Goal: Navigation & Orientation: Find specific page/section

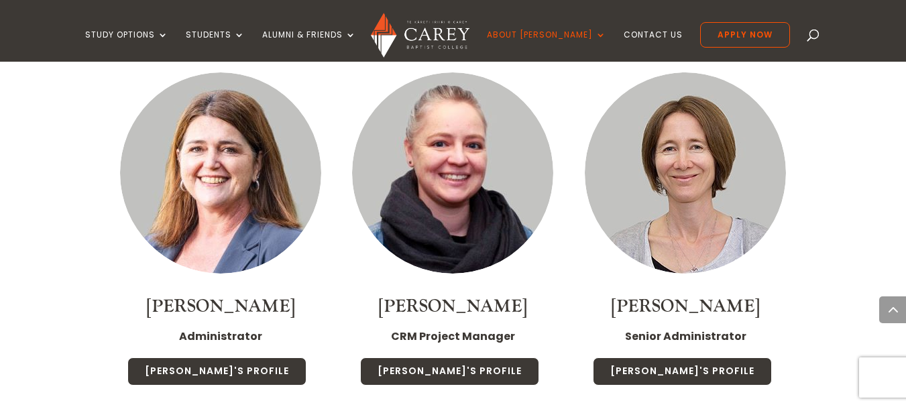
scroll to position [5295, 0]
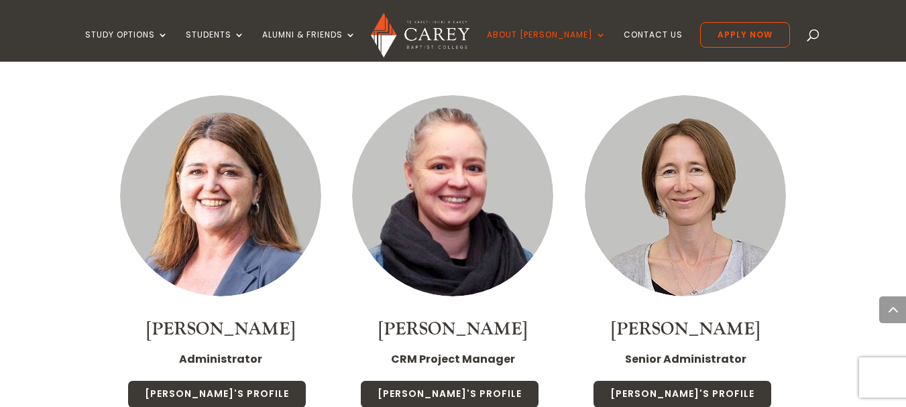
click at [225, 137] on img at bounding box center [220, 195] width 201 height 201
click at [670, 174] on img at bounding box center [684, 195] width 201 height 201
click at [664, 159] on img at bounding box center [684, 195] width 201 height 201
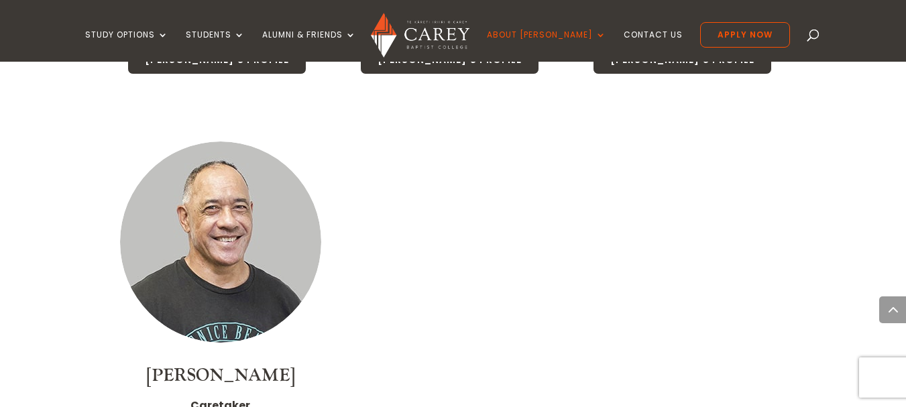
scroll to position [5630, 0]
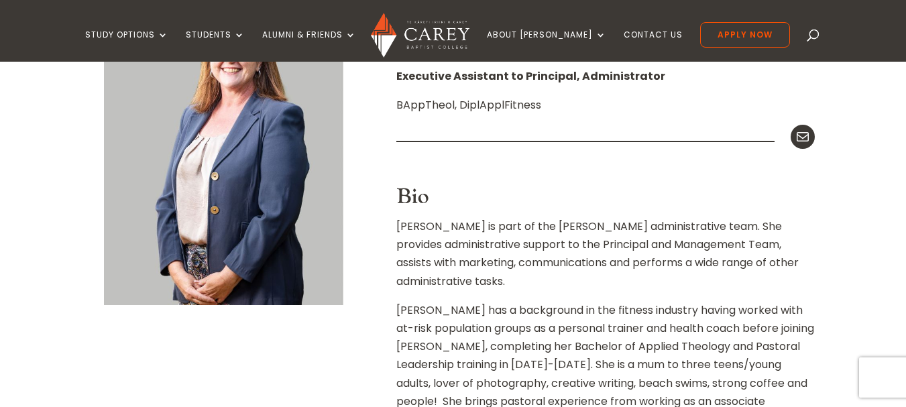
scroll to position [469, 0]
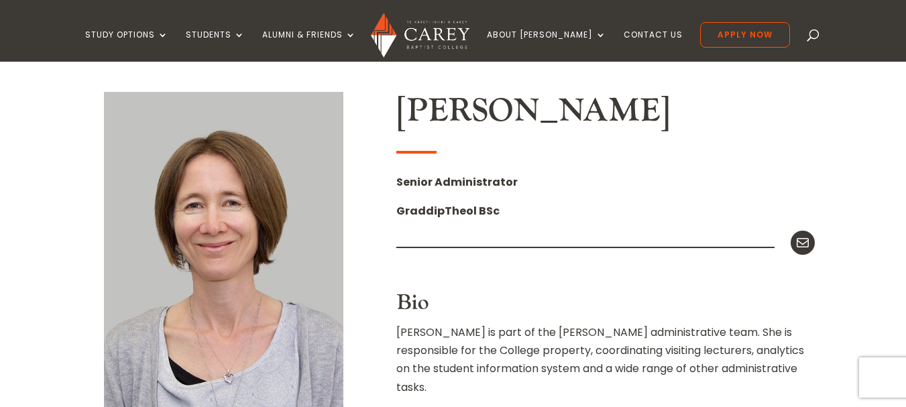
scroll to position [402, 0]
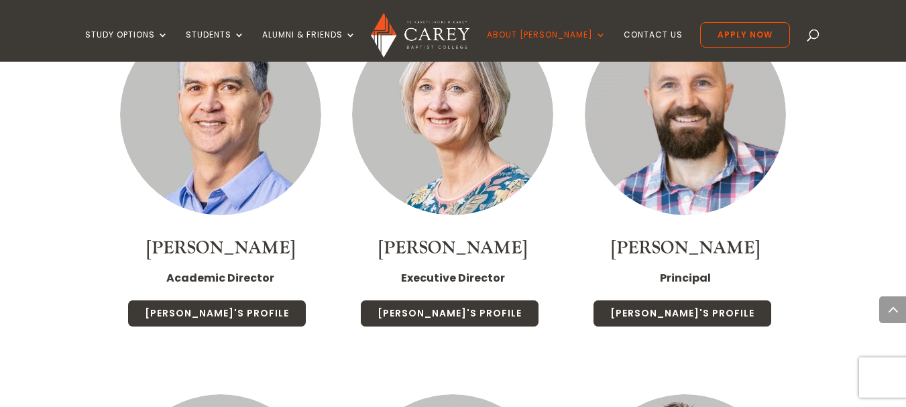
scroll to position [1609, 0]
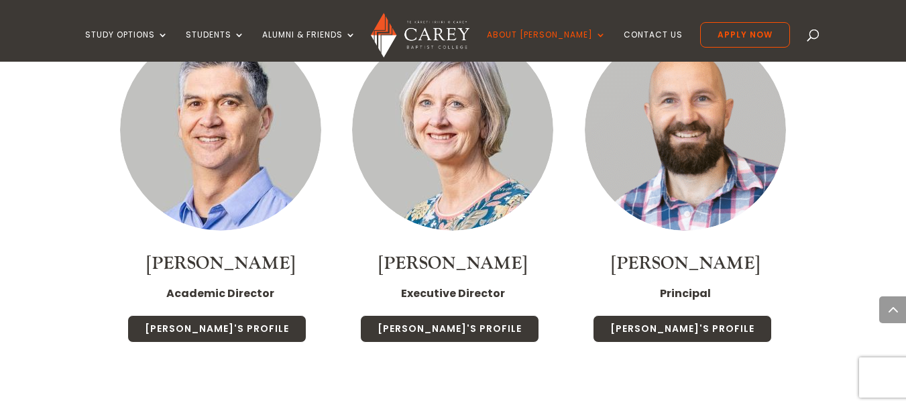
click at [454, 177] on img at bounding box center [452, 129] width 201 height 201
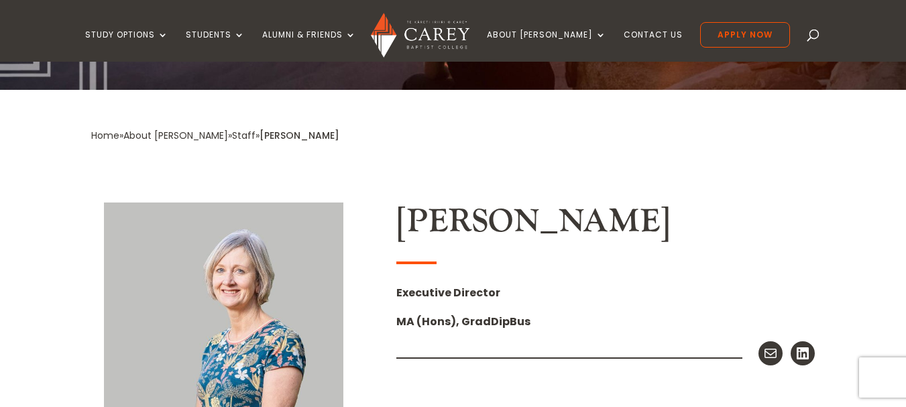
scroll to position [201, 0]
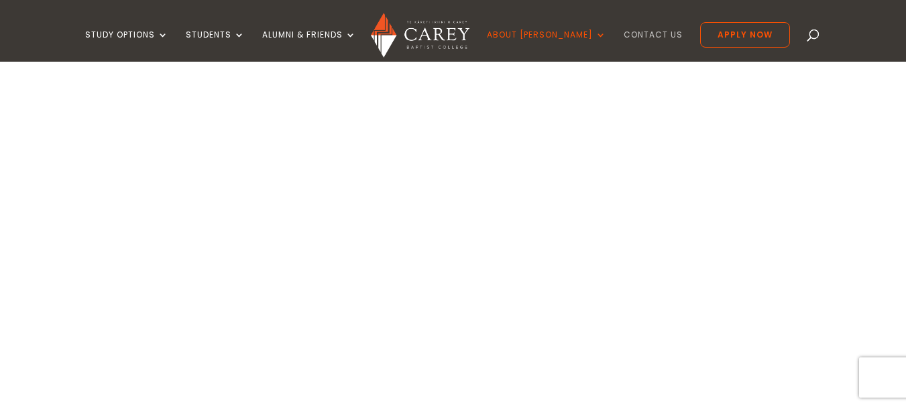
scroll to position [1676, 0]
click at [623, 37] on link "Contact Us" at bounding box center [652, 46] width 59 height 32
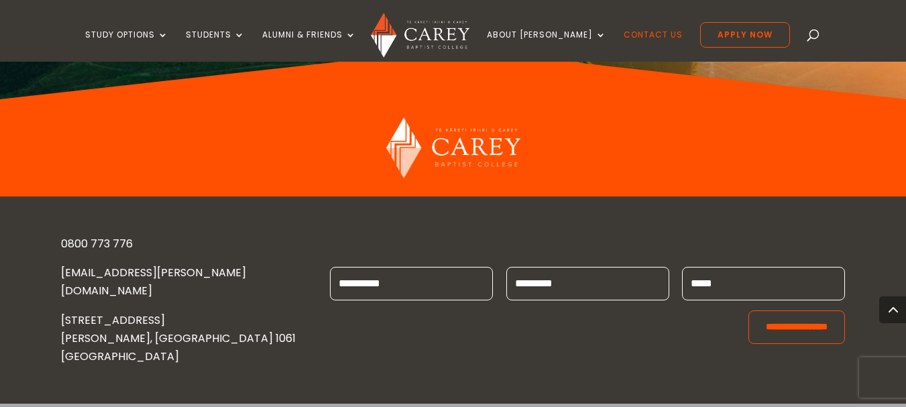
scroll to position [1911, 0]
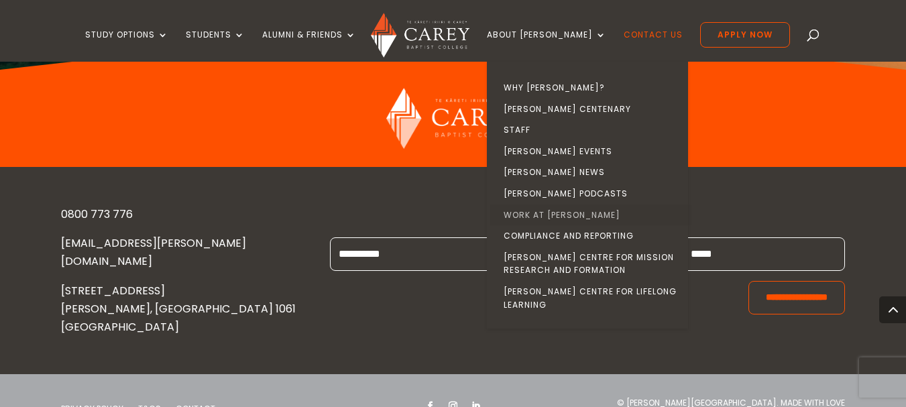
click at [570, 208] on link "Work at [PERSON_NAME]" at bounding box center [590, 214] width 201 height 21
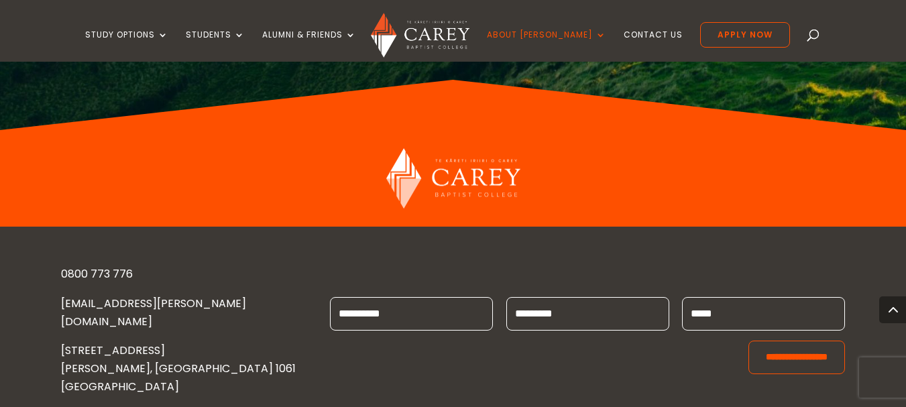
scroll to position [983, 0]
